Goal: Check status: Check status

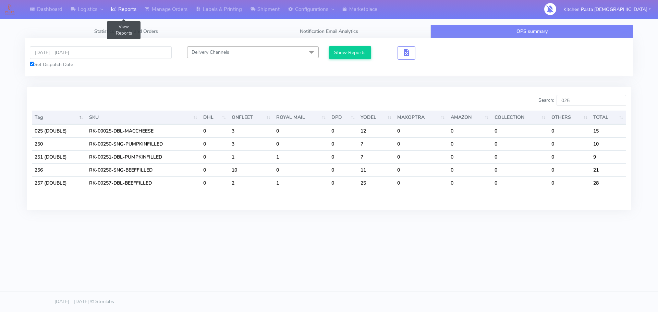
click at [139, 18] on link "Reports" at bounding box center [124, 9] width 34 height 19
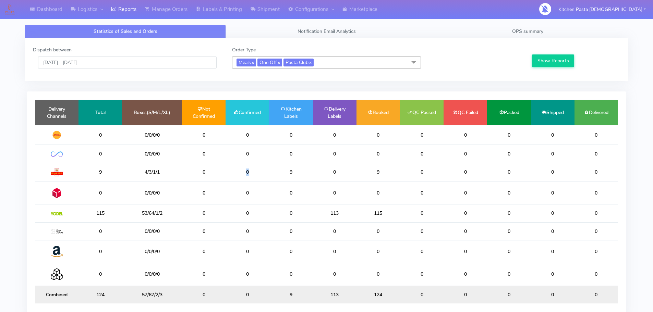
drag, startPoint x: 254, startPoint y: 171, endPoint x: 228, endPoint y: 168, distance: 26.5
click at [228, 168] on td "0" at bounding box center [248, 172] width 44 height 19
click at [158, 58] on input "[DATE] - [DATE]" at bounding box center [127, 62] width 179 height 13
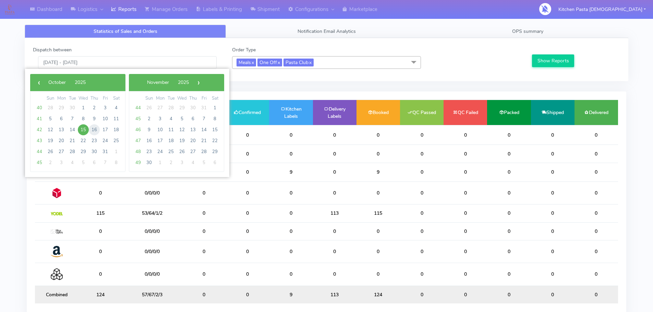
click at [91, 130] on span "16" at bounding box center [94, 129] width 11 height 11
type input "[DATE] - [DATE]"
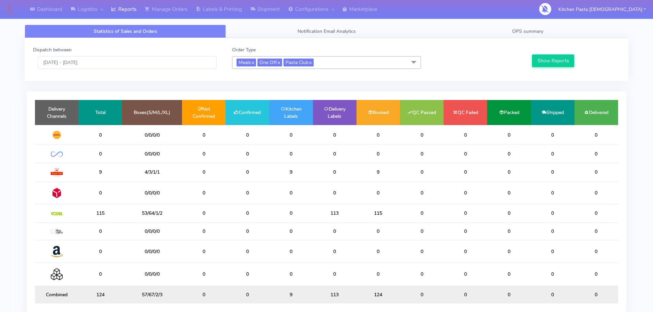
click at [527, 60] on div "Show Reports" at bounding box center [575, 57] width 99 height 23
click at [531, 60] on div "Show Reports" at bounding box center [575, 57] width 99 height 23
click at [537, 59] on button "Show Reports" at bounding box center [553, 61] width 42 height 13
